Goal: Task Accomplishment & Management: Manage account settings

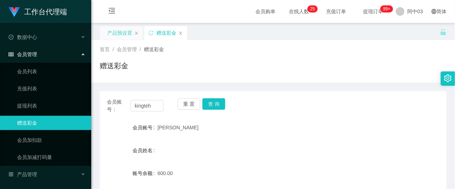
click at [127, 36] on div "产品预设置" at bounding box center [119, 33] width 25 height 14
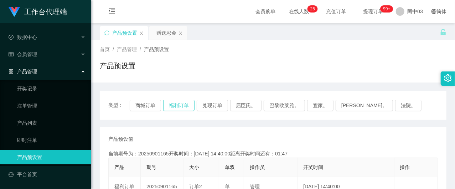
click at [180, 106] on button "福利订单" at bounding box center [178, 104] width 31 height 11
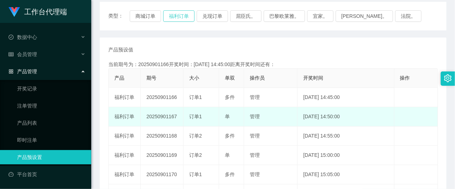
scroll to position [95, 0]
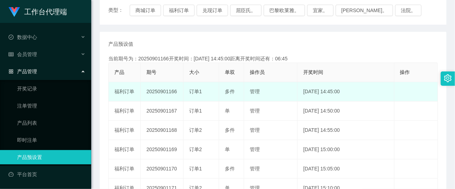
click at [168, 93] on td "20250901166" at bounding box center [162, 91] width 43 height 19
copy td "20250901166"
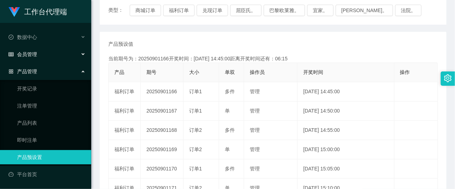
click at [37, 56] on div "会员管理" at bounding box center [45, 54] width 91 height 14
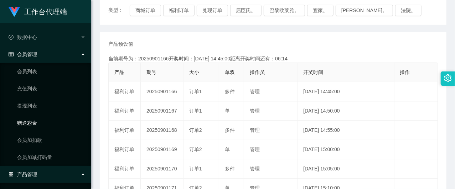
click at [32, 121] on link "赠送彩金" at bounding box center [51, 123] width 68 height 14
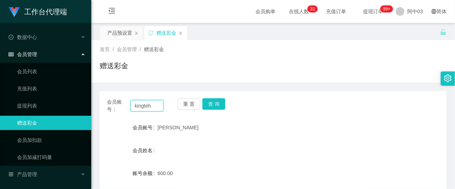
drag, startPoint x: 154, startPoint y: 106, endPoint x: 120, endPoint y: 106, distance: 34.6
click at [120, 106] on div "会员账号： kingteh" at bounding box center [135, 105] width 57 height 15
paste input "aefanyl"
type input "aefanyl"
click at [207, 103] on button "查 询" at bounding box center [214, 103] width 23 height 11
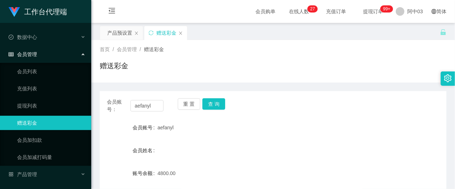
click at [40, 56] on div "会员管理" at bounding box center [45, 54] width 91 height 14
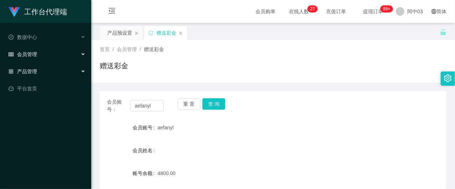
click at [35, 68] on font "产品管理" at bounding box center [27, 71] width 20 height 6
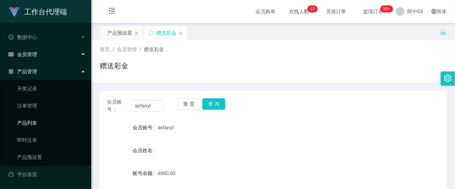
click at [28, 122] on link "产品列表" at bounding box center [51, 123] width 68 height 14
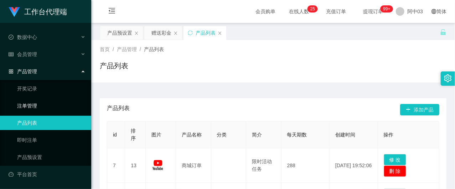
click at [38, 103] on link "注单管理" at bounding box center [51, 105] width 68 height 14
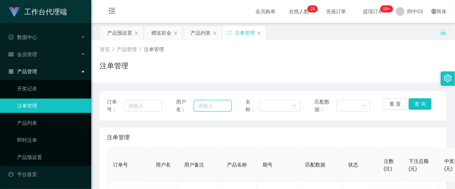
click at [215, 109] on input "text" at bounding box center [213, 105] width 38 height 11
paste input "aefanyl"
type input "aefanyl"
click at [420, 103] on button "查 询" at bounding box center [420, 103] width 23 height 11
click at [123, 36] on div "产品预设置" at bounding box center [119, 33] width 25 height 14
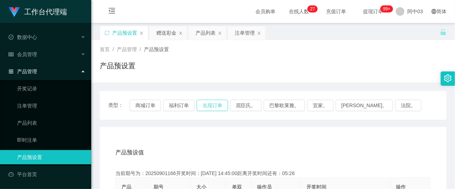
click at [207, 106] on button "兑现订单" at bounding box center [212, 104] width 31 height 11
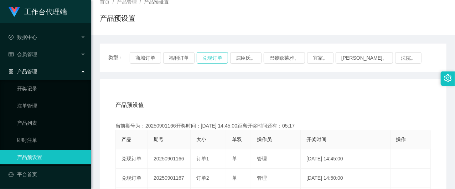
click at [204, 57] on button "兑现订单" at bounding box center [212, 57] width 31 height 11
click at [35, 106] on link "注单管理" at bounding box center [51, 105] width 68 height 14
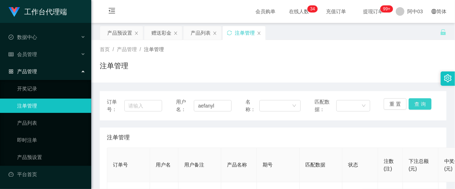
click at [416, 102] on button "查 询" at bounding box center [420, 103] width 23 height 11
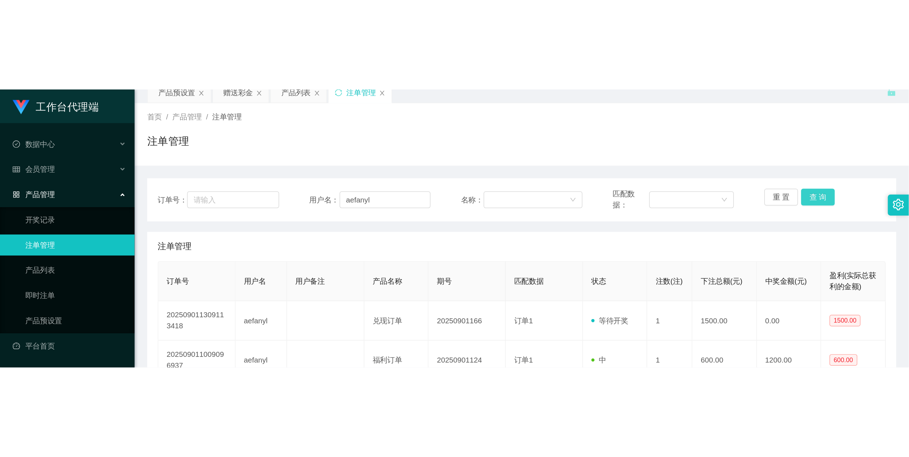
scroll to position [47, 0]
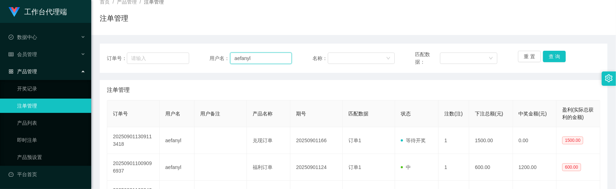
drag, startPoint x: 258, startPoint y: 59, endPoint x: 215, endPoint y: 58, distance: 43.2
click at [215, 58] on div "用户名： [PERSON_NAME]" at bounding box center [251, 58] width 82 height 15
click at [455, 59] on button "查 询" at bounding box center [554, 56] width 23 height 11
click at [455, 58] on button "查 询" at bounding box center [554, 56] width 23 height 11
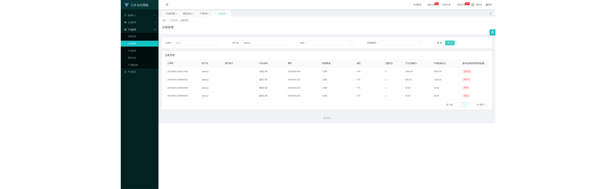
scroll to position [0, 0]
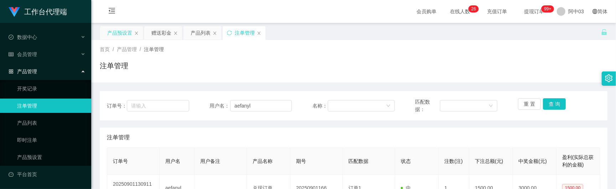
drag, startPoint x: 118, startPoint y: 34, endPoint x: 116, endPoint y: 39, distance: 6.2
click at [118, 34] on div "产品预设置" at bounding box center [119, 33] width 25 height 14
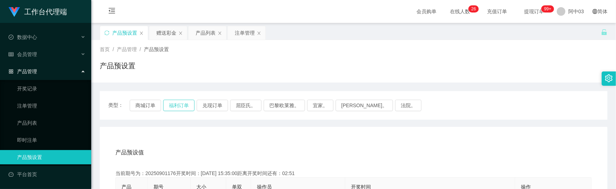
click at [177, 106] on button "福利订单" at bounding box center [178, 104] width 31 height 11
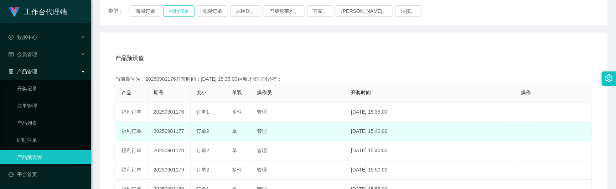
scroll to position [95, 0]
click at [174, 130] on td "20250901177" at bounding box center [169, 130] width 43 height 19
copy td "20250901177"
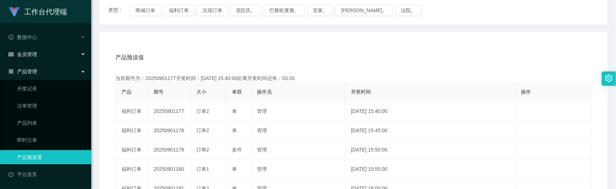
click at [32, 55] on font "会员管理" at bounding box center [27, 54] width 20 height 6
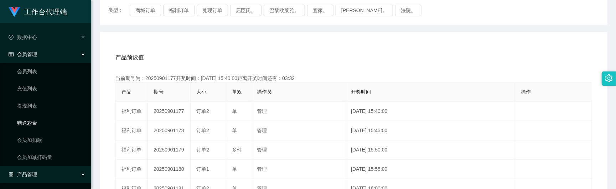
click at [39, 123] on link "赠送彩金" at bounding box center [51, 123] width 68 height 14
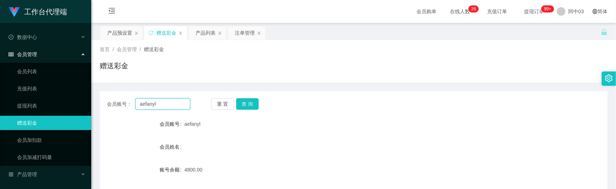
drag, startPoint x: 177, startPoint y: 101, endPoint x: 113, endPoint y: 103, distance: 64.6
click at [113, 103] on div "会员账号： [PERSON_NAME]" at bounding box center [148, 103] width 83 height 11
paste input "heng93"
type input "heng93"
click at [244, 103] on button "查 询" at bounding box center [247, 103] width 23 height 11
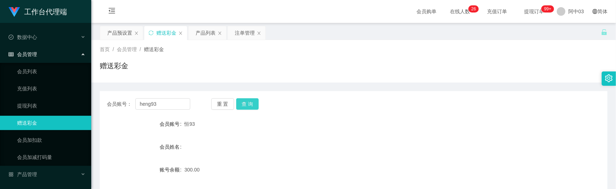
click at [248, 104] on button "查 询" at bounding box center [247, 103] width 23 height 11
click at [244, 106] on button "查 询" at bounding box center [247, 103] width 23 height 11
click at [245, 106] on button "查 询" at bounding box center [247, 103] width 23 height 11
click at [248, 107] on button "查 询" at bounding box center [247, 103] width 23 height 11
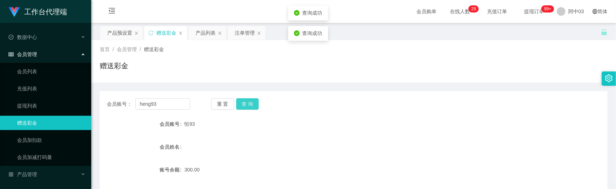
click at [248, 107] on button "查 询" at bounding box center [247, 103] width 23 height 11
click at [248, 107] on button "查 询" at bounding box center [251, 103] width 31 height 11
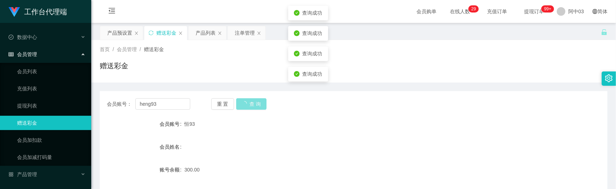
click at [248, 107] on button "查 询" at bounding box center [251, 103] width 31 height 11
